Goal: Download file/media

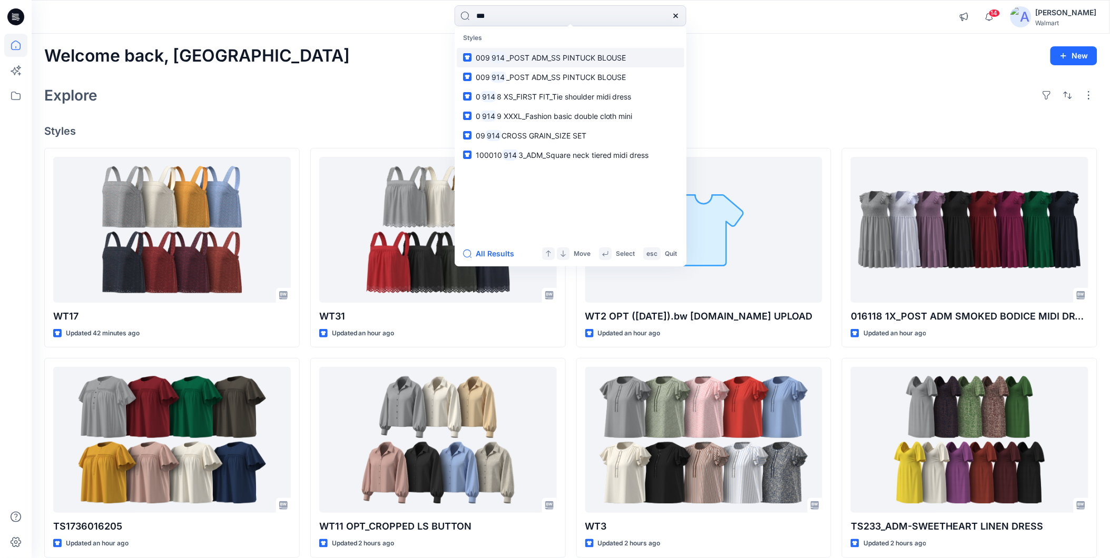
type input "***"
click at [581, 53] on span "_POST ADM_SS PINTUCK BLOUSE" at bounding box center [566, 57] width 120 height 9
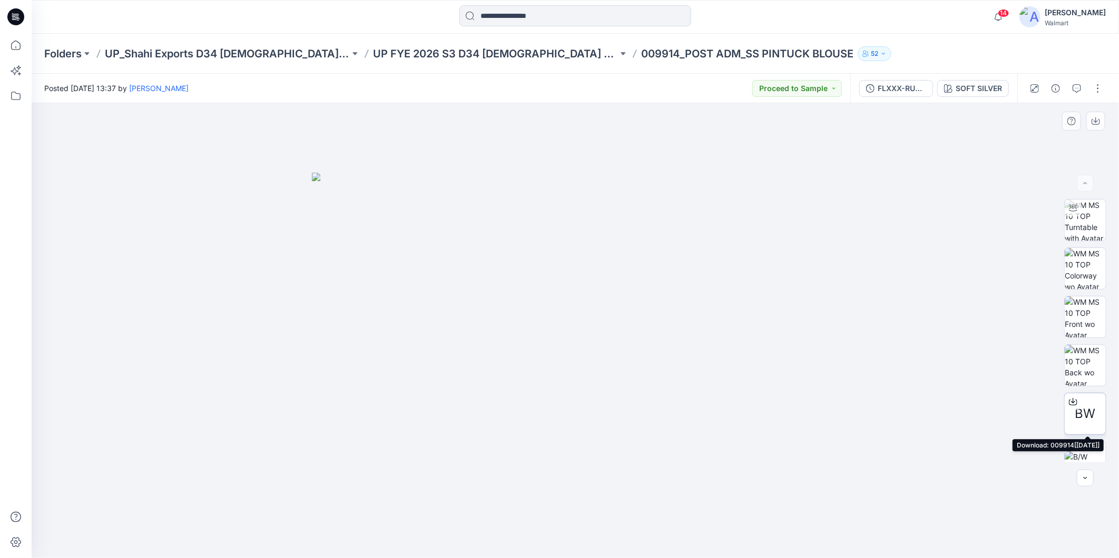
click at [1075, 408] on div at bounding box center [1072, 401] width 17 height 17
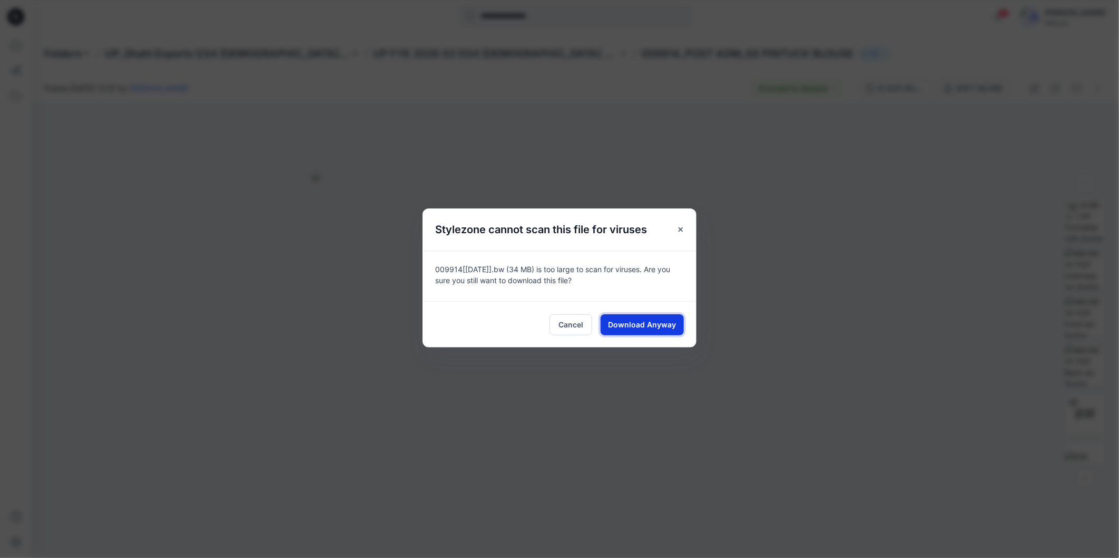
click at [649, 323] on span "Download Anyway" at bounding box center [642, 324] width 68 height 11
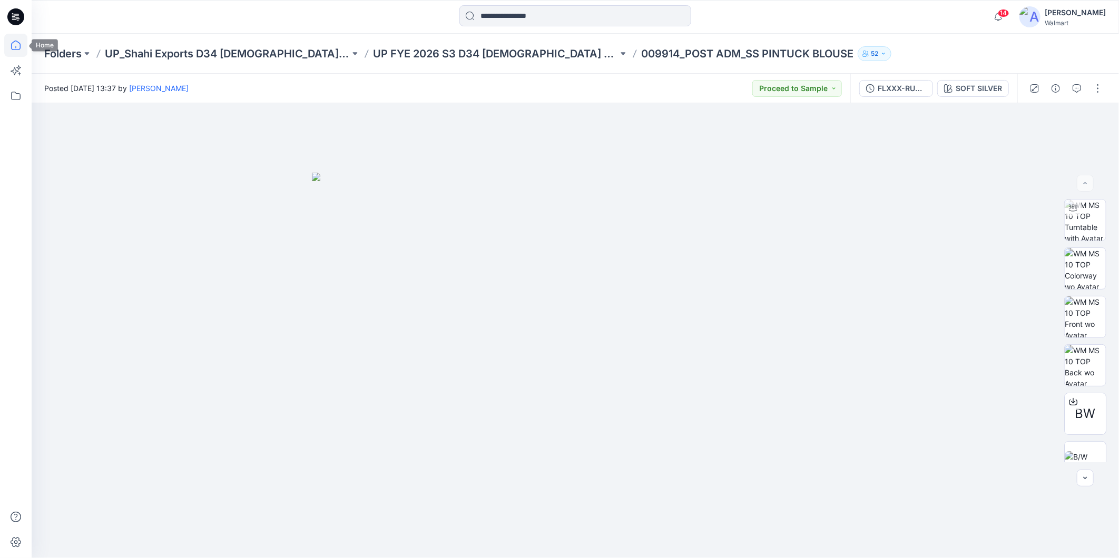
click at [18, 44] on icon at bounding box center [15, 45] width 23 height 23
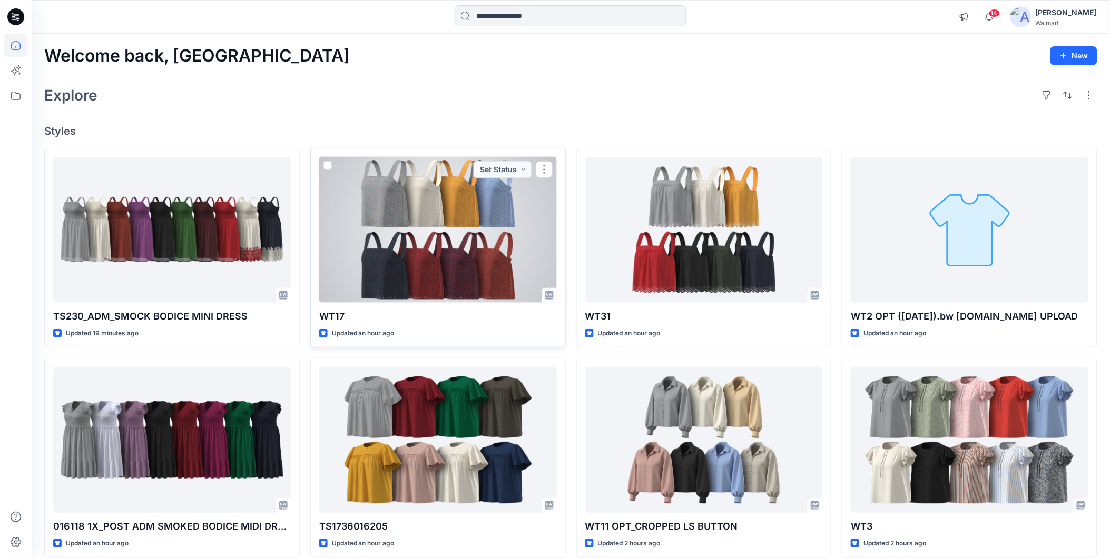
click at [380, 204] on div at bounding box center [438, 230] width 238 height 146
